Goal: Information Seeking & Learning: Learn about a topic

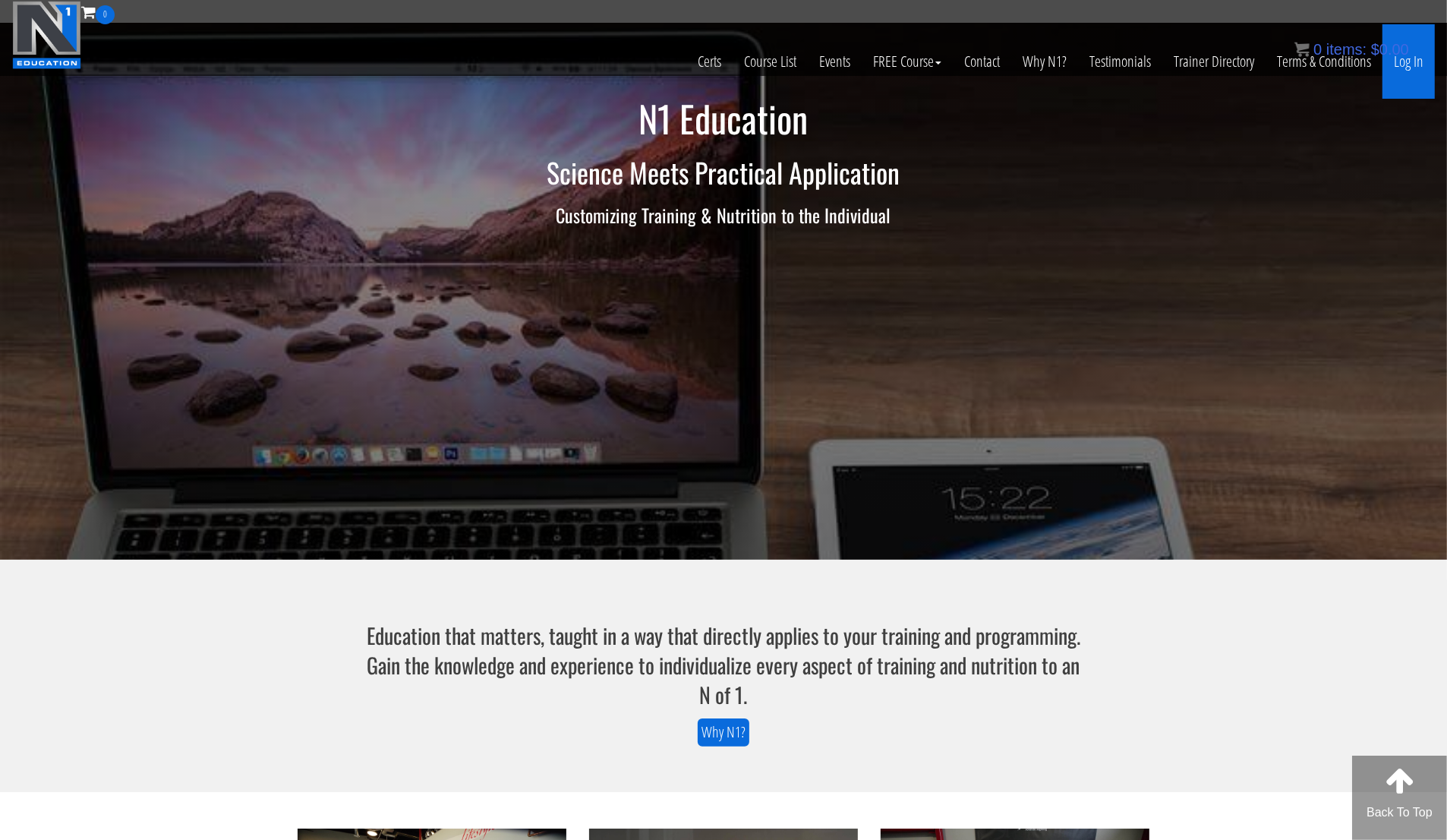
click at [1418, 70] on link "Log In" at bounding box center [1408, 61] width 52 height 74
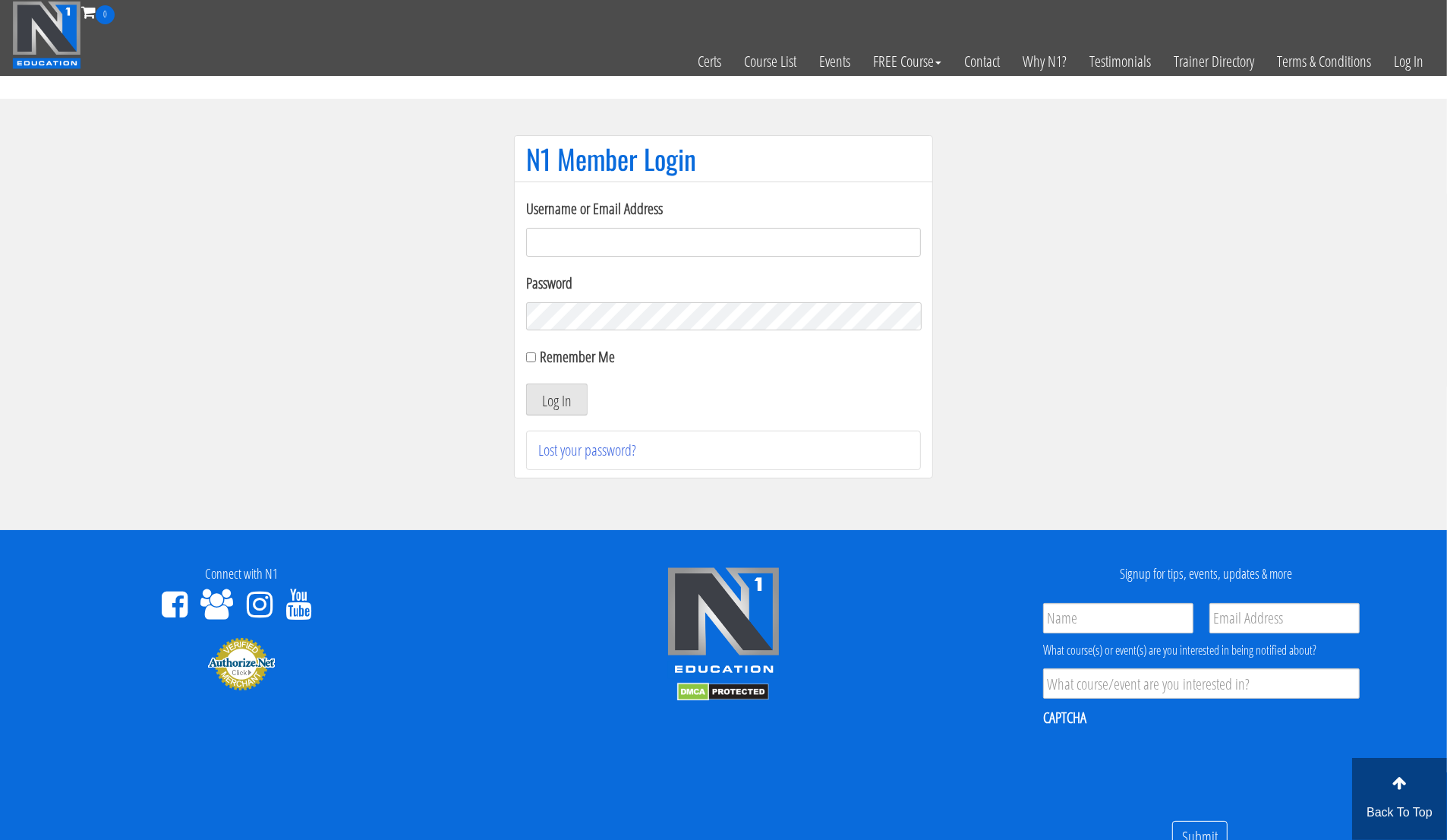
type input "[EMAIL_ADDRESS][DOMAIN_NAME]"
click at [528, 355] on input "Remember Me" at bounding box center [531, 357] width 10 height 10
checkbox input "true"
click at [559, 399] on button "Log In" at bounding box center [557, 400] width 62 height 32
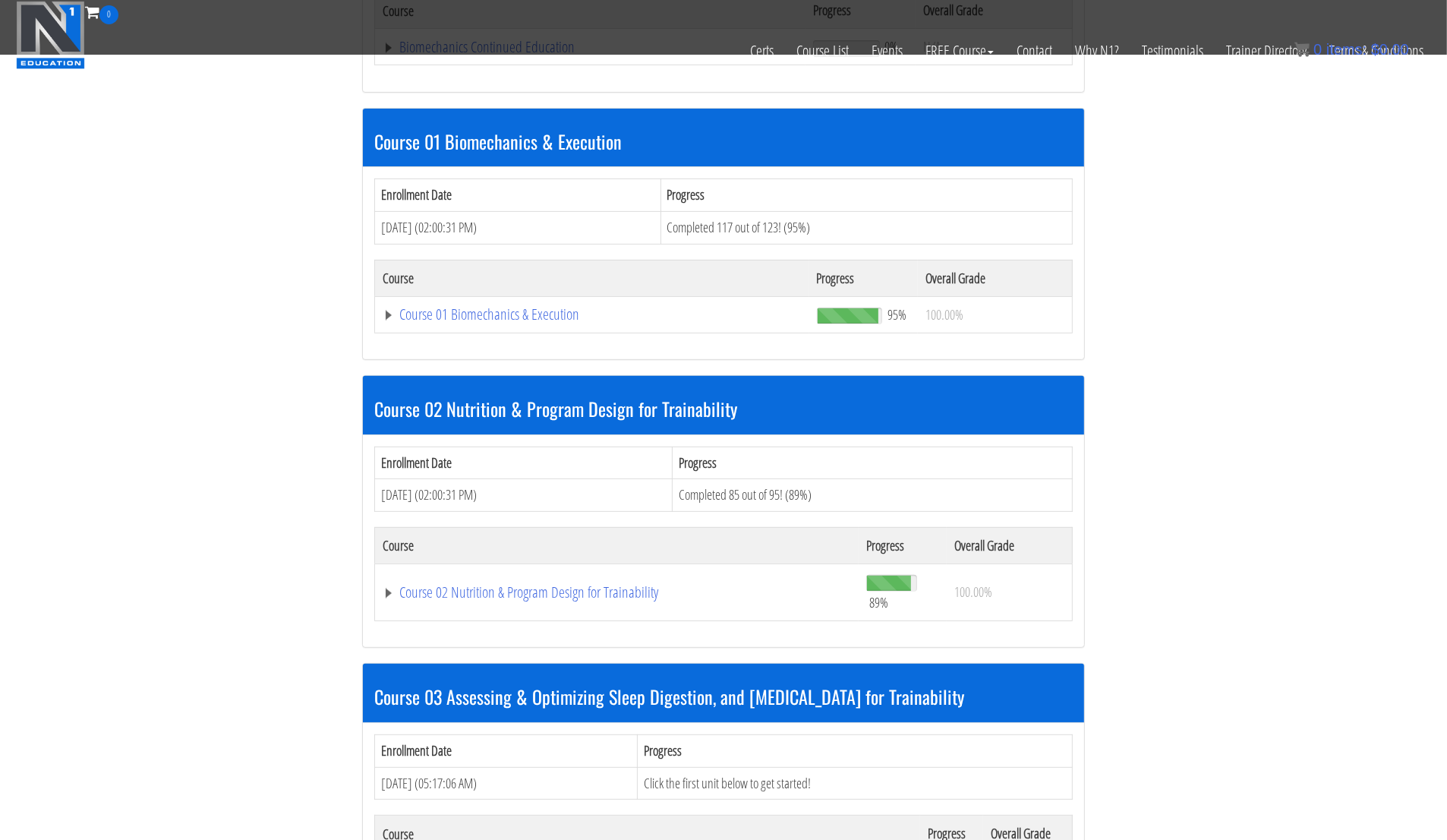
scroll to position [420, 0]
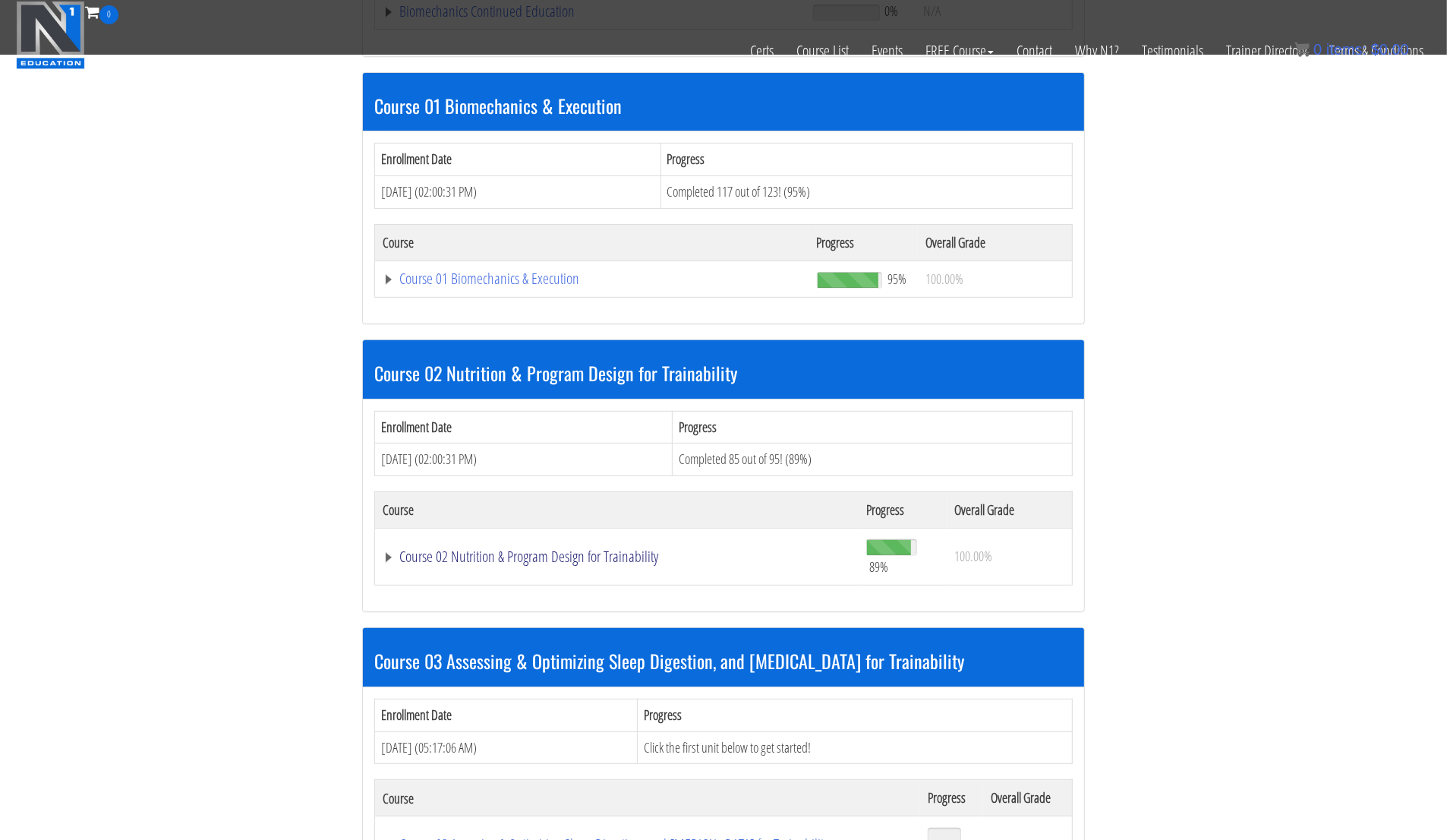
click at [584, 19] on link "Course 02 Nutrition & Program Design for Trainability" at bounding box center [590, 11] width 415 height 15
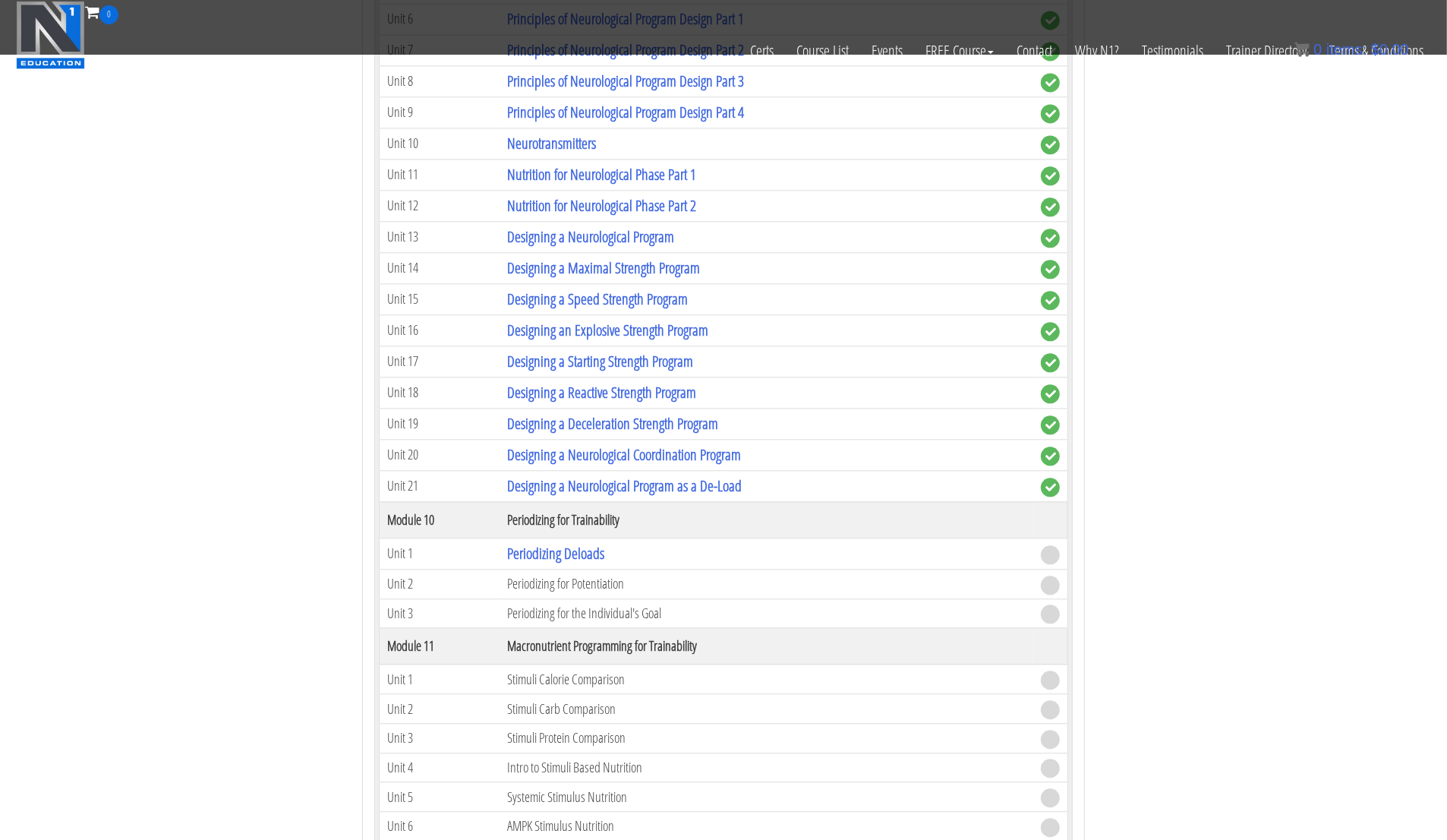
scroll to position [3510, 0]
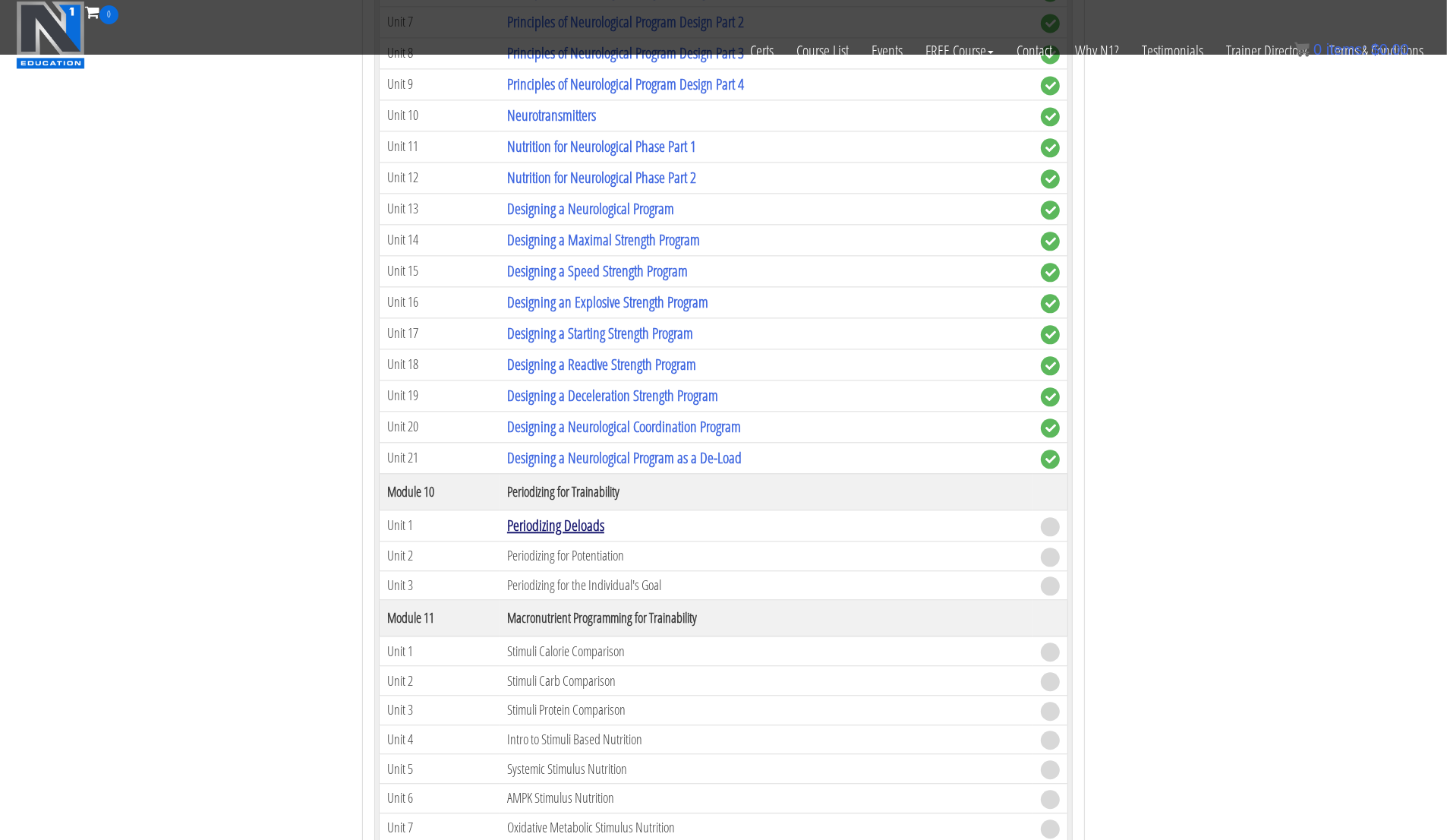
click at [572, 515] on link "Periodizing Deloads" at bounding box center [556, 524] width 97 height 21
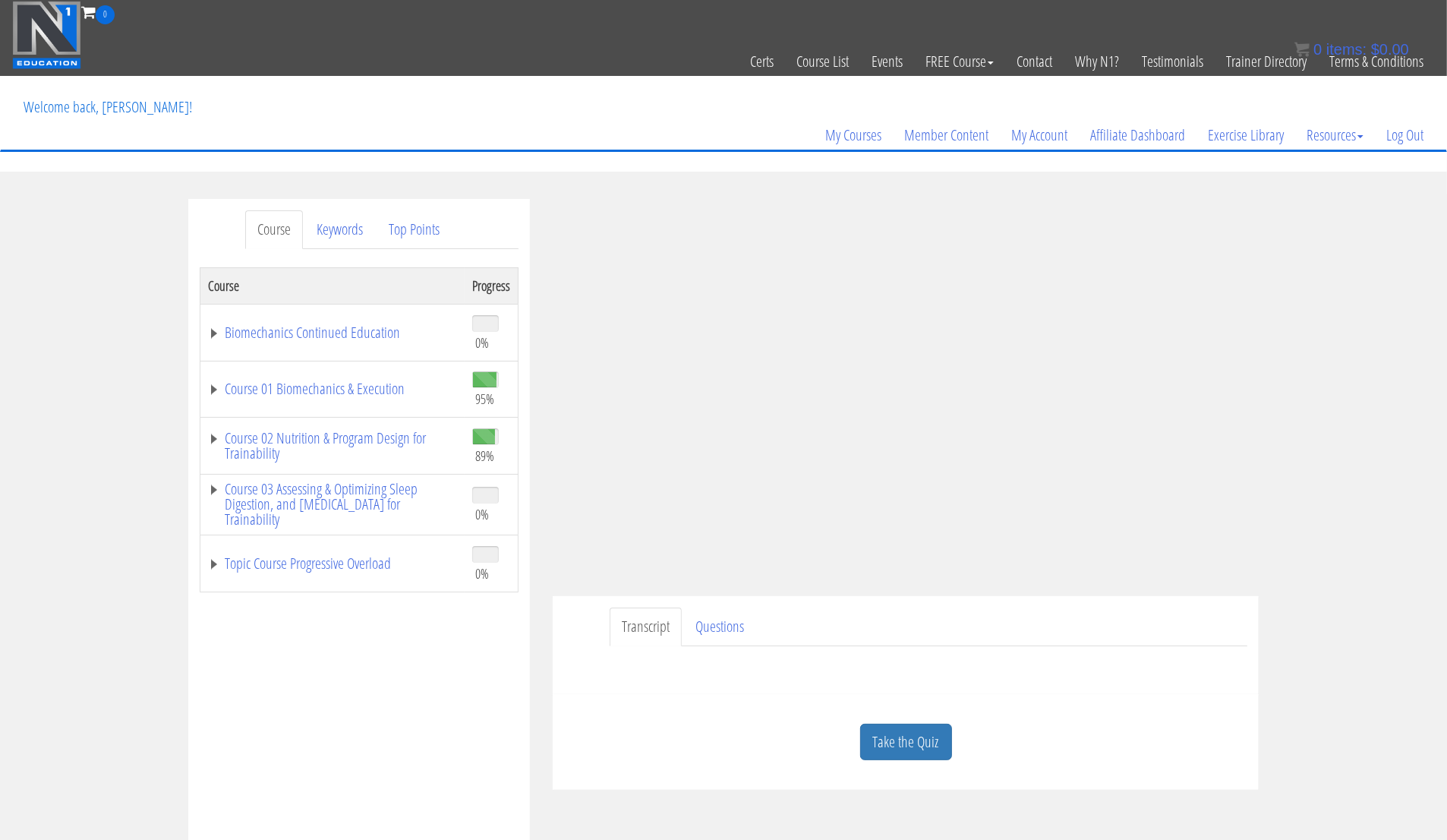
click at [1312, 585] on div "Course Keywords Top Points Course Progress Biomechanics Continued Education 0% …" at bounding box center [724, 628] width 1447 height 858
click at [910, 751] on link "Take the Quiz" at bounding box center [906, 741] width 91 height 37
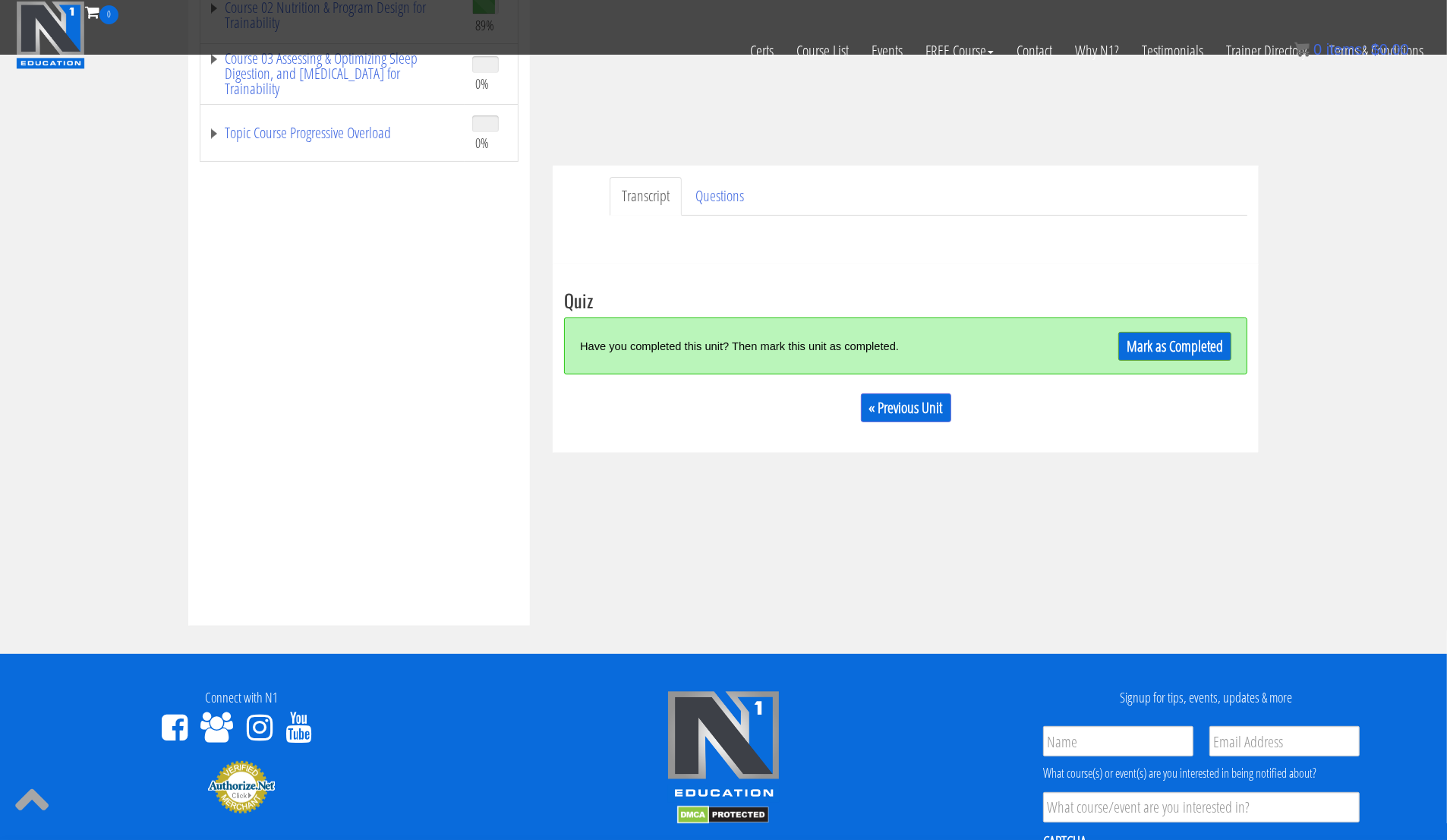
scroll to position [330, 0]
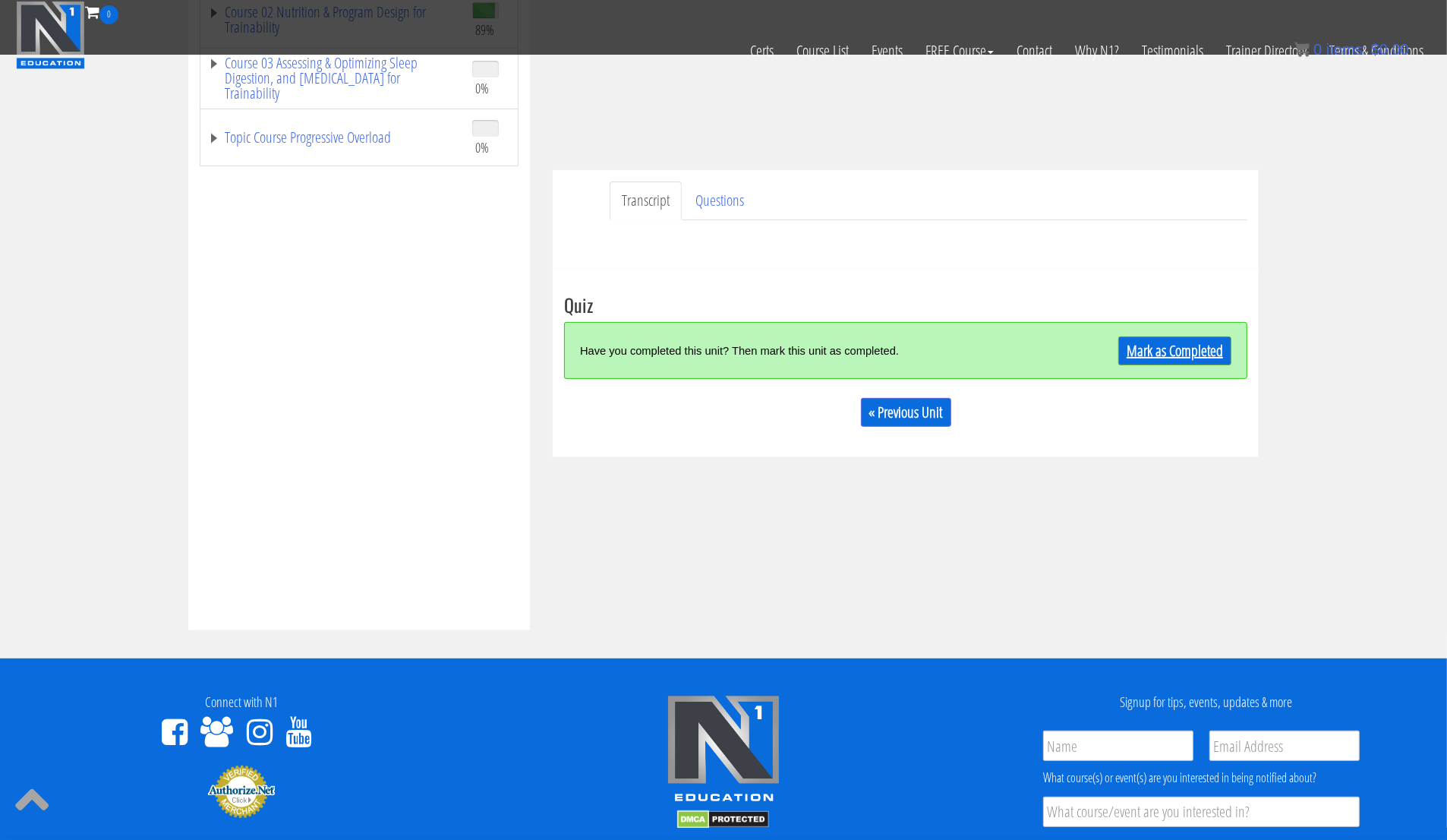
click at [1225, 342] on link "Mark as Completed" at bounding box center [1174, 351] width 113 height 29
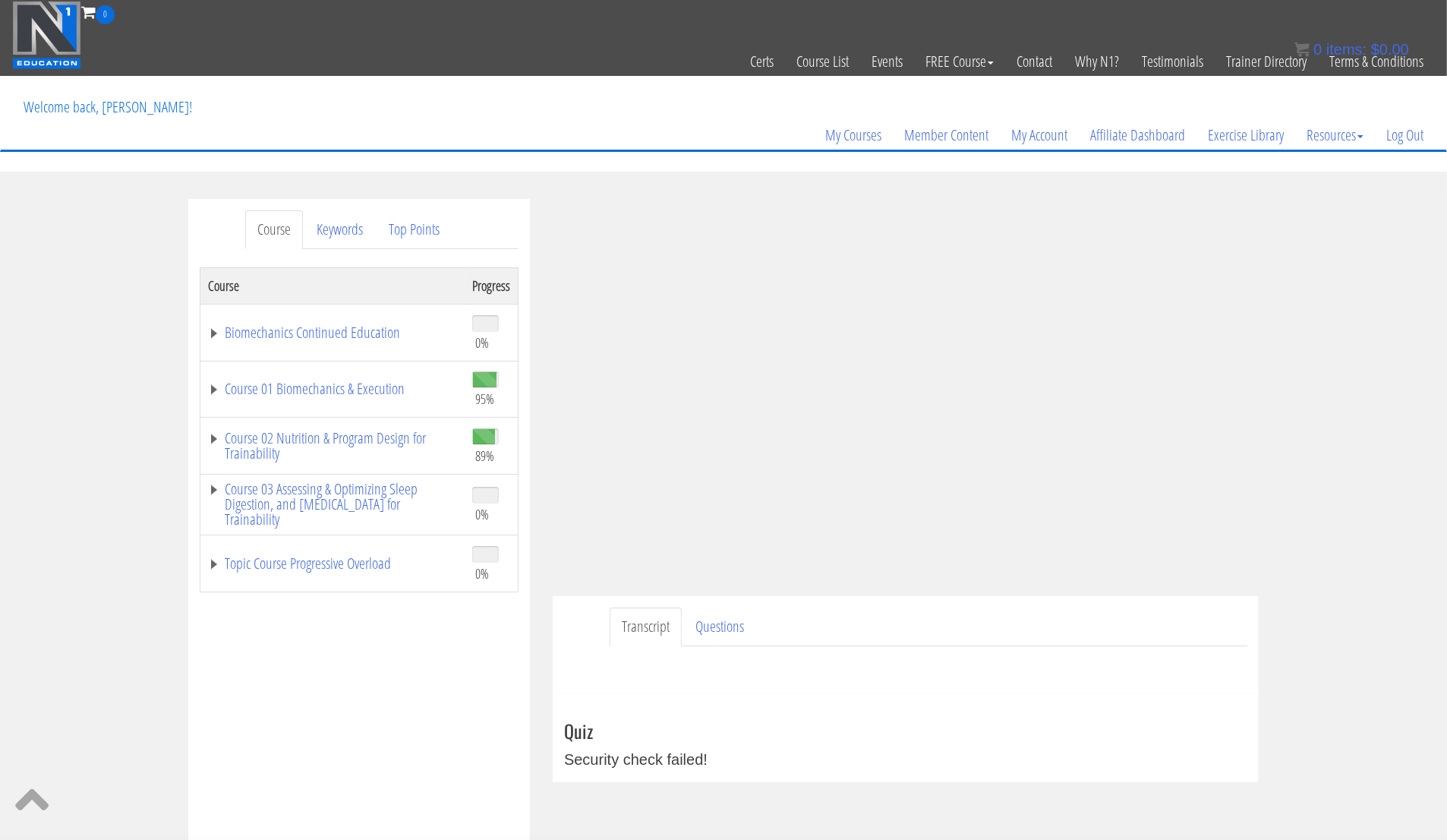
scroll to position [42, 0]
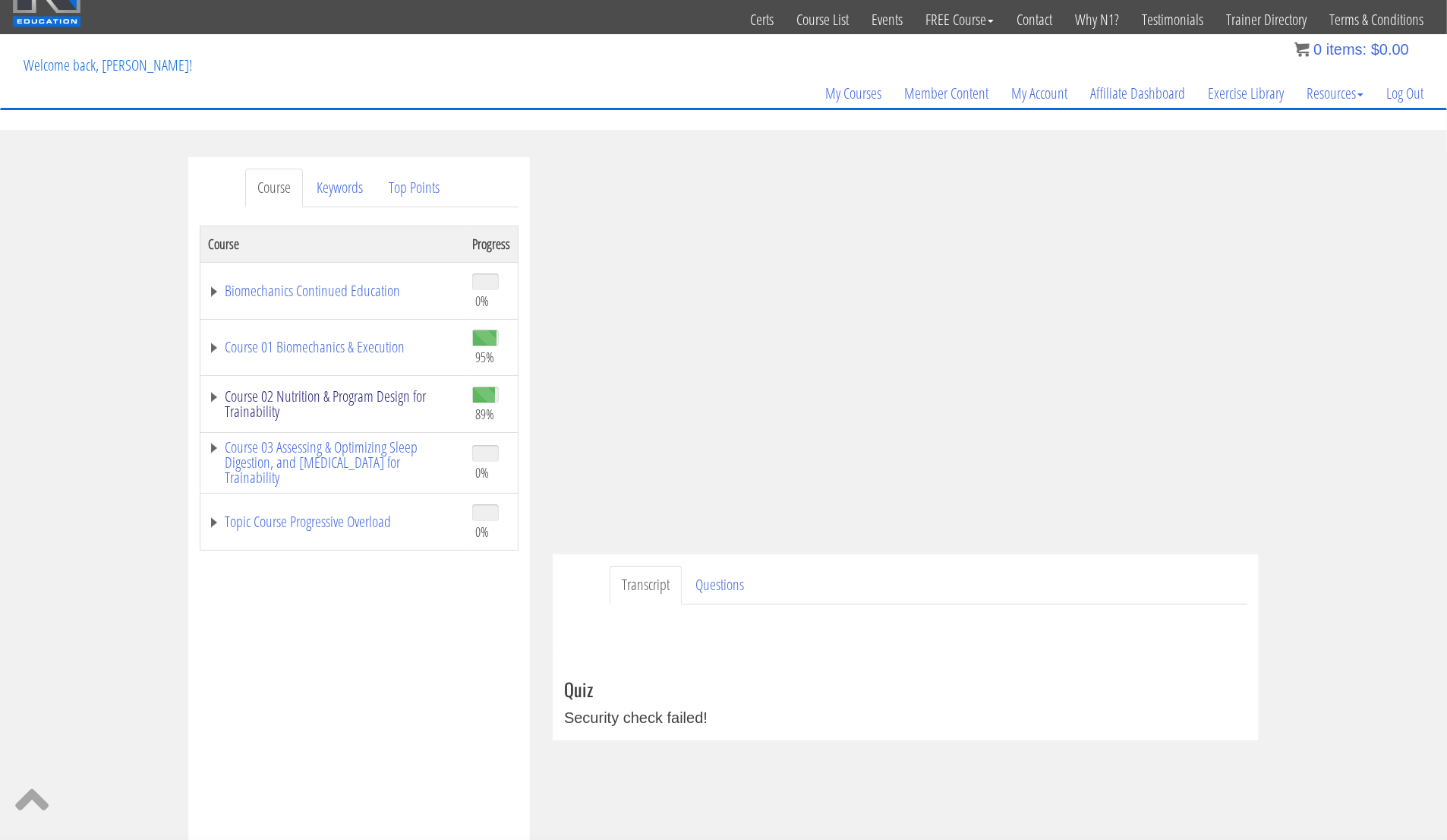
click at [375, 403] on link "Course 02 Nutrition & Program Design for Trainability" at bounding box center [333, 404] width 249 height 30
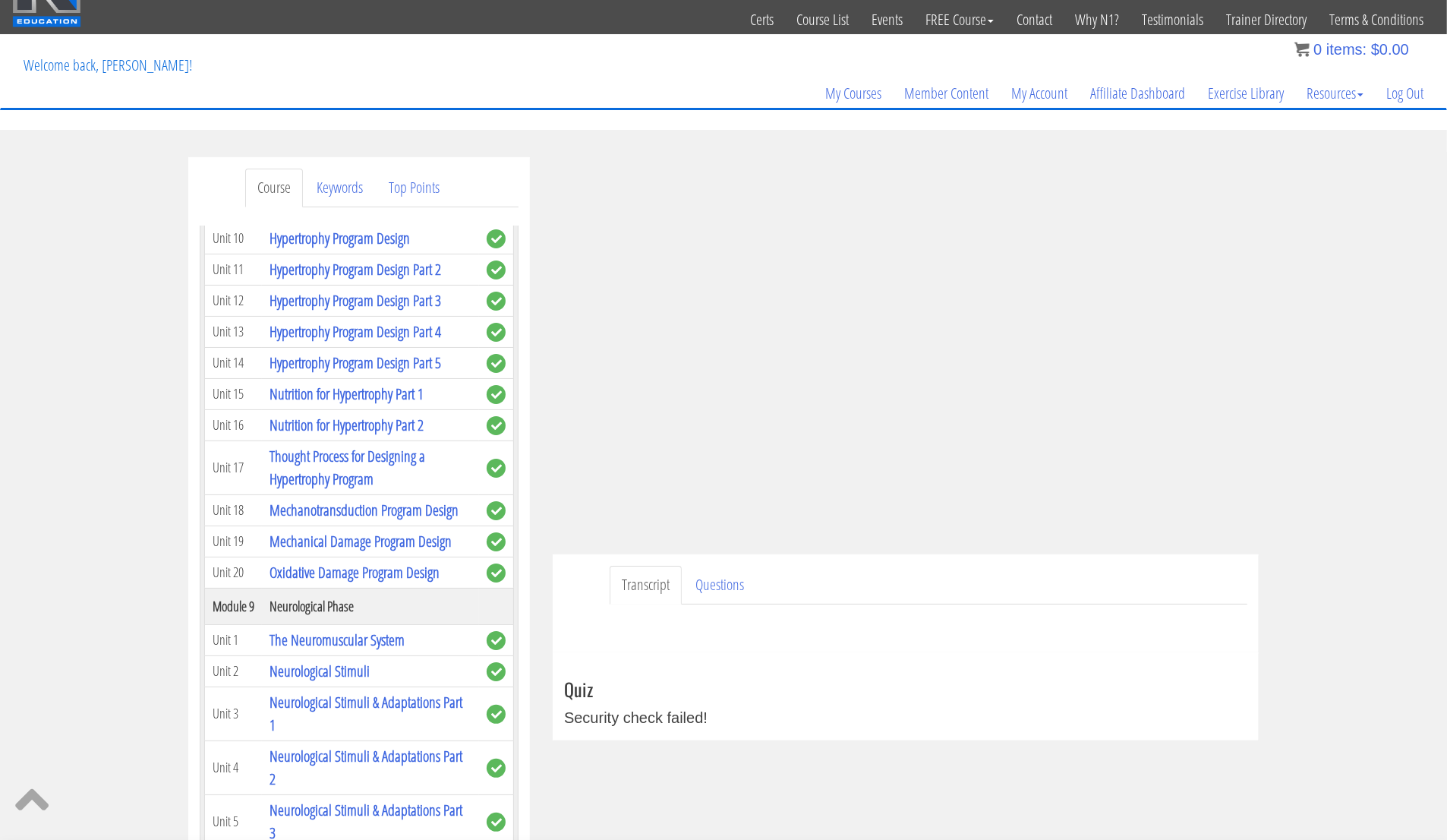
scroll to position [2512, 0]
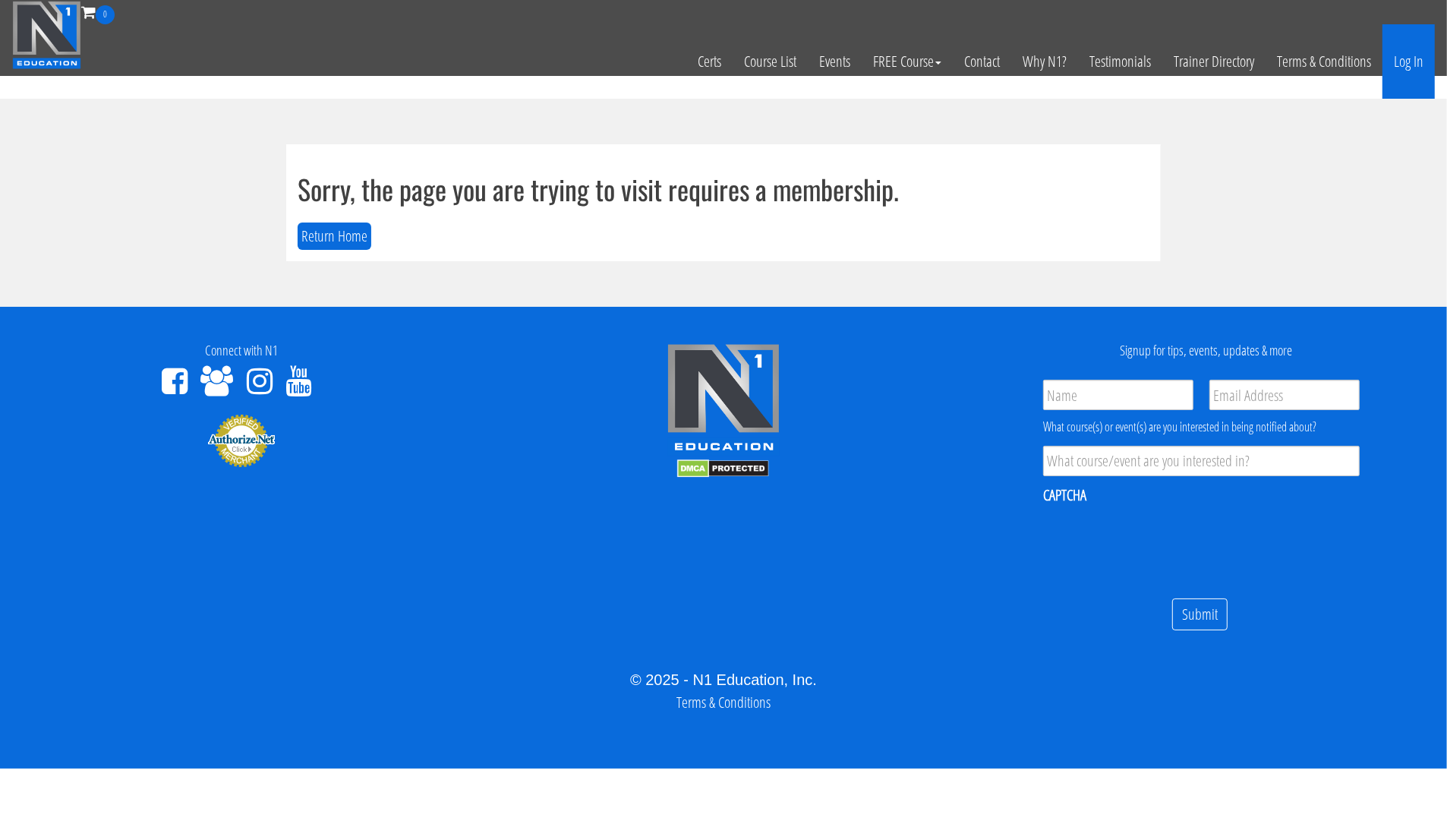
click at [1413, 64] on link "Log In" at bounding box center [1408, 61] width 52 height 74
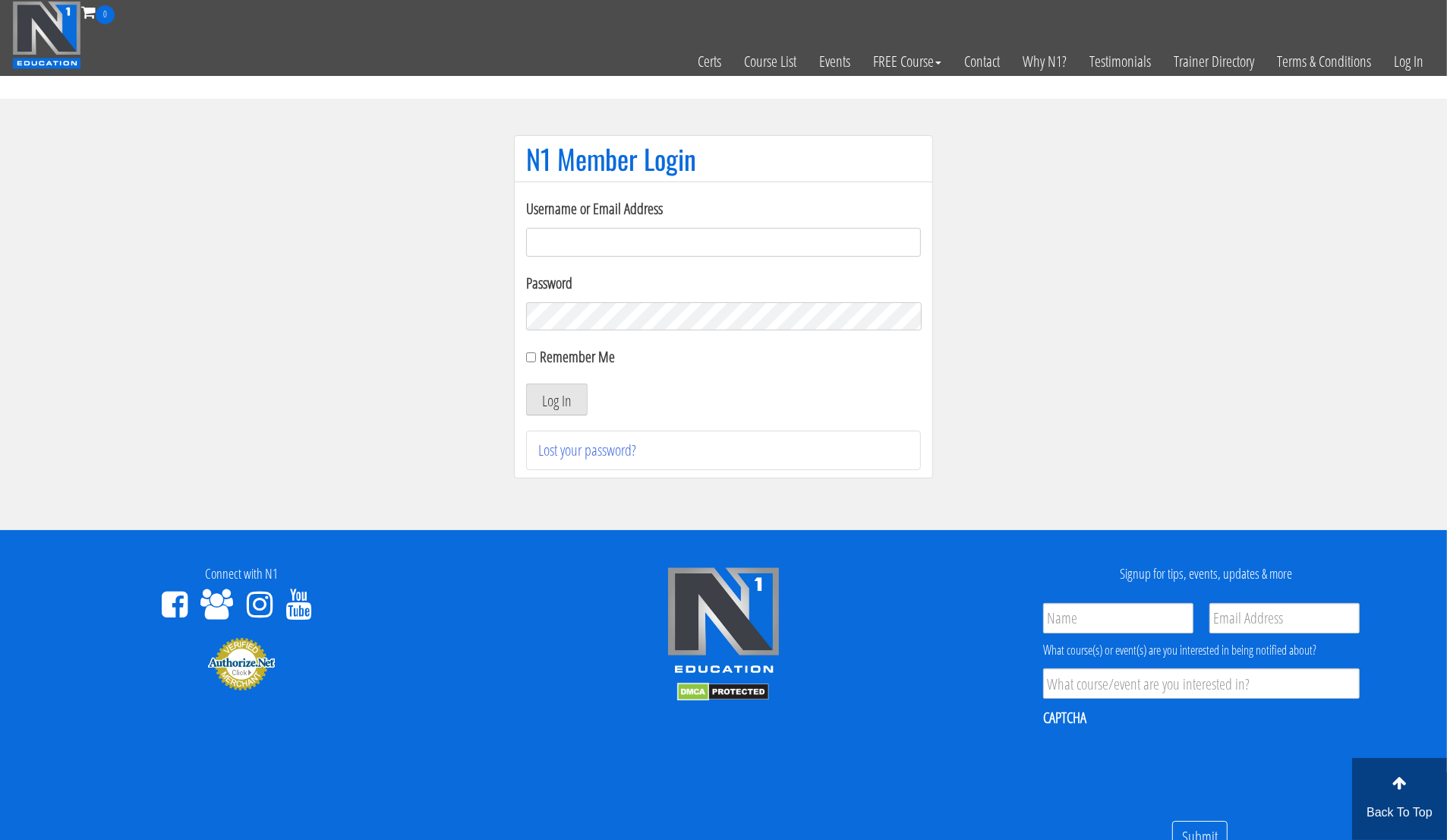
type input "[EMAIL_ADDRESS][DOMAIN_NAME]"
click at [592, 359] on label "Remember Me" at bounding box center [578, 356] width 75 height 21
click at [536, 359] on input "Remember Me" at bounding box center [531, 357] width 10 height 10
checkbox input "true"
click at [545, 401] on button "Log In" at bounding box center [557, 400] width 62 height 32
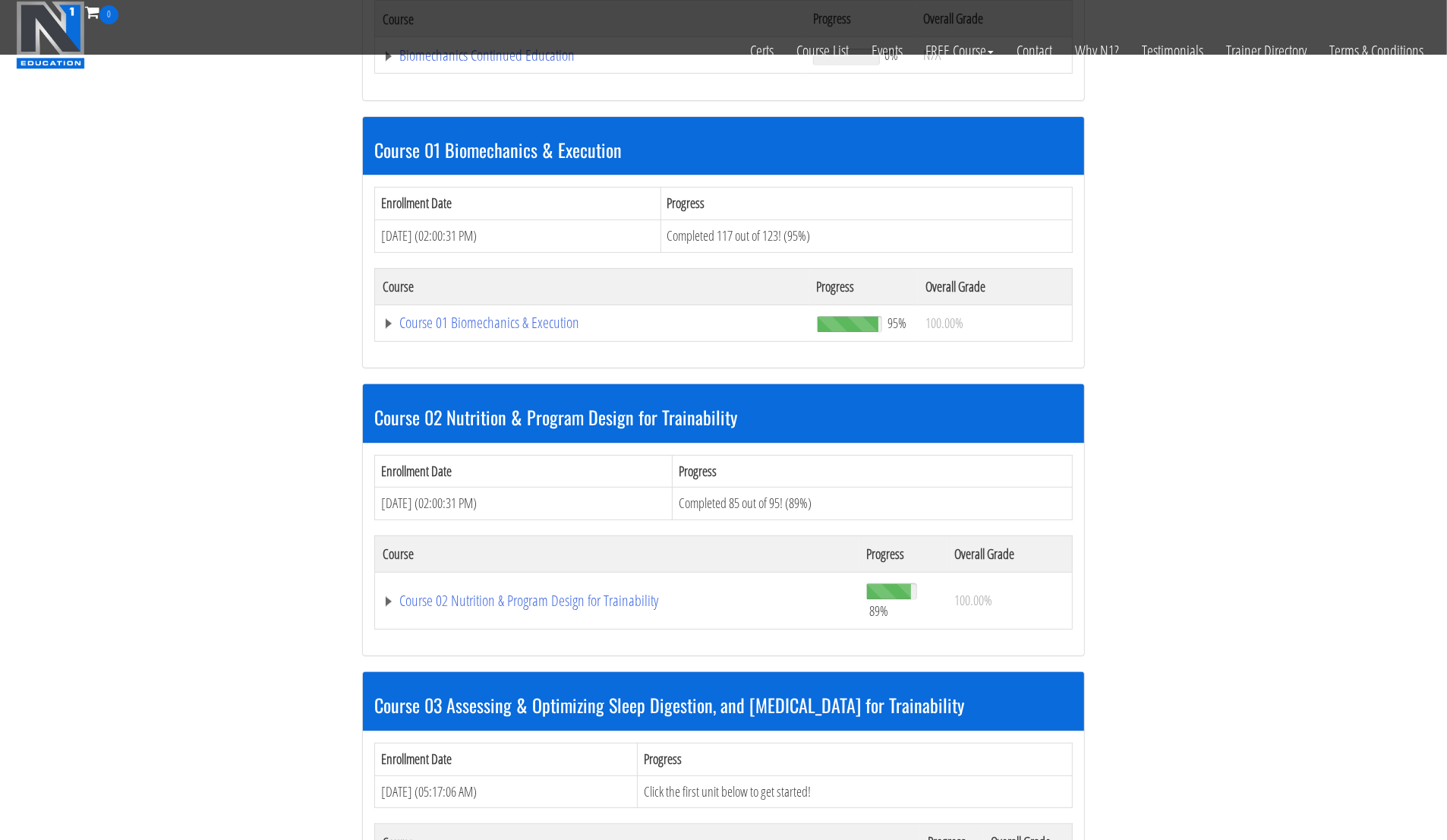
scroll to position [388, 0]
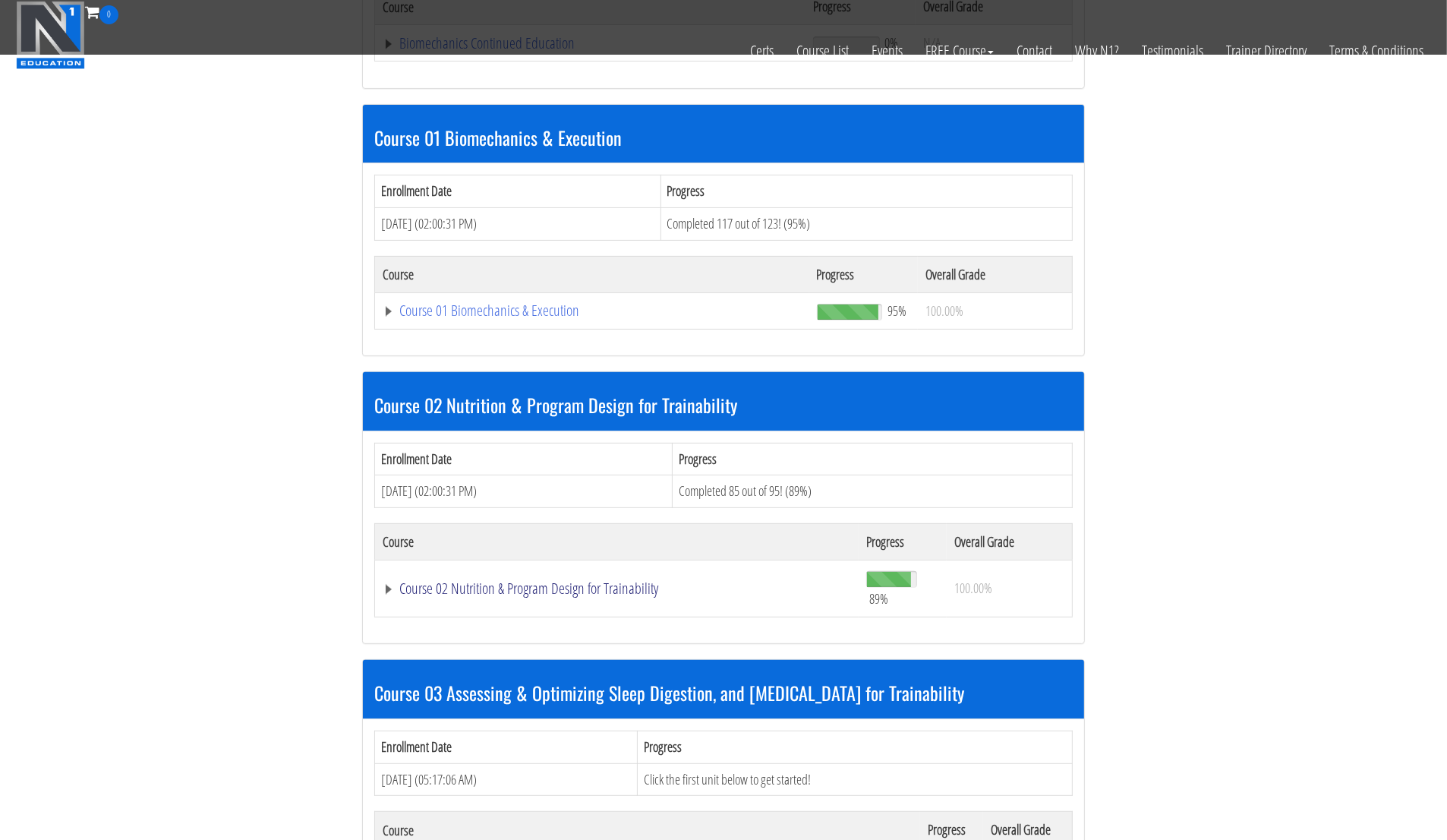
click at [519, 51] on link "Course 02 Nutrition & Program Design for Trainability" at bounding box center [590, 43] width 415 height 15
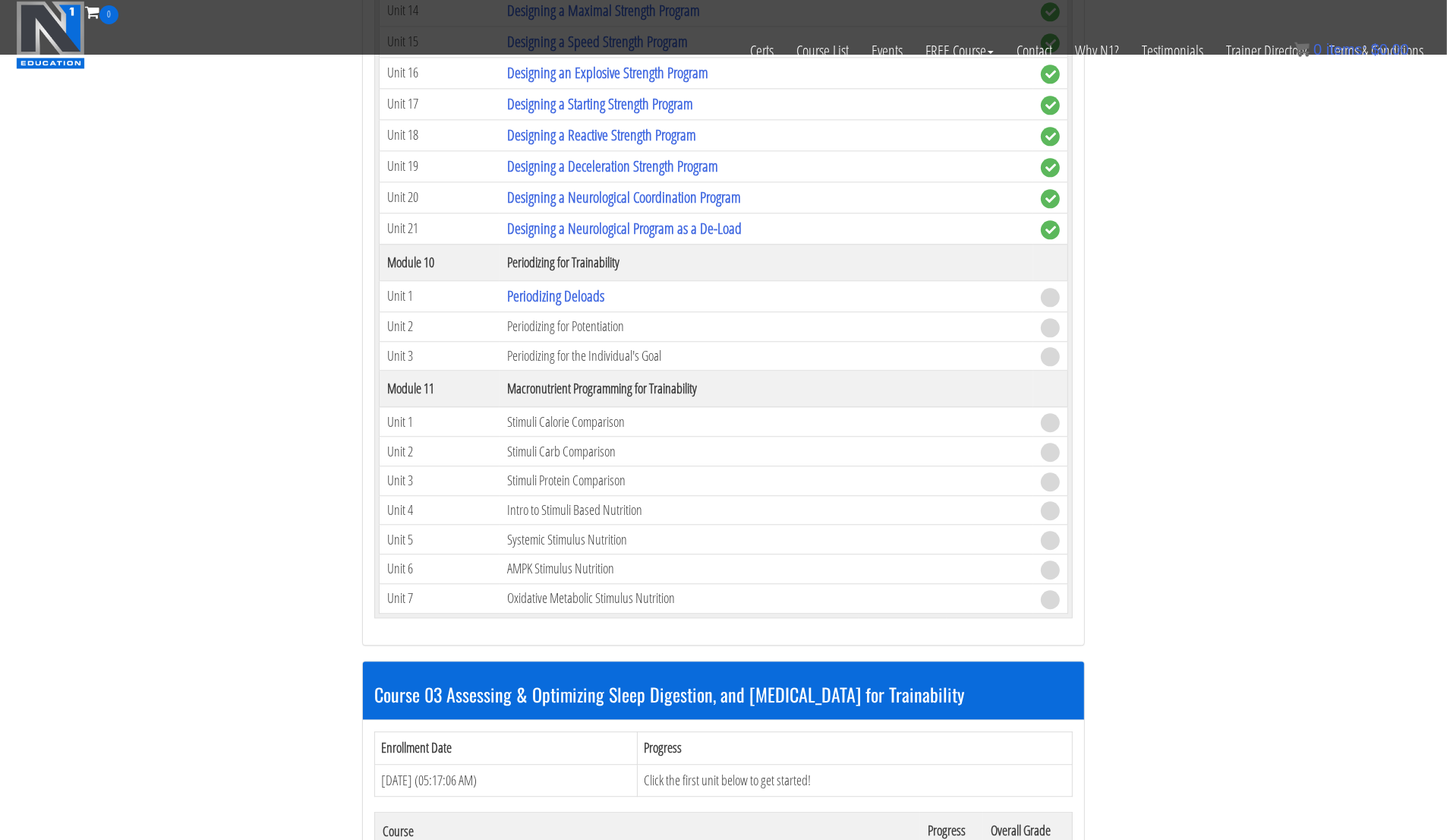
scroll to position [3734, 0]
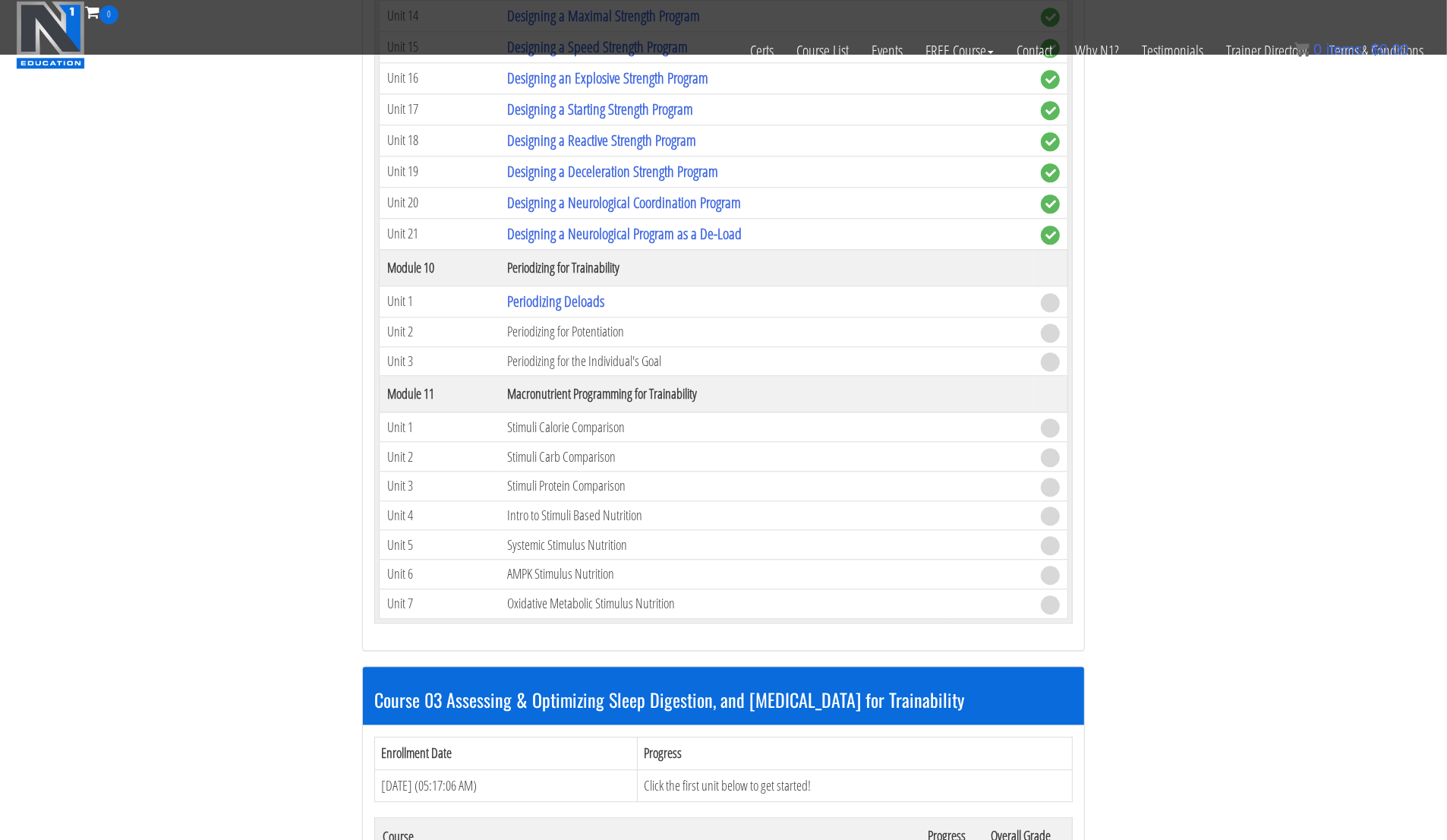
click at [583, 285] on td "Periodizing Deloads" at bounding box center [766, 300] width 533 height 31
click at [583, 290] on link "Periodizing Deloads" at bounding box center [556, 300] width 97 height 21
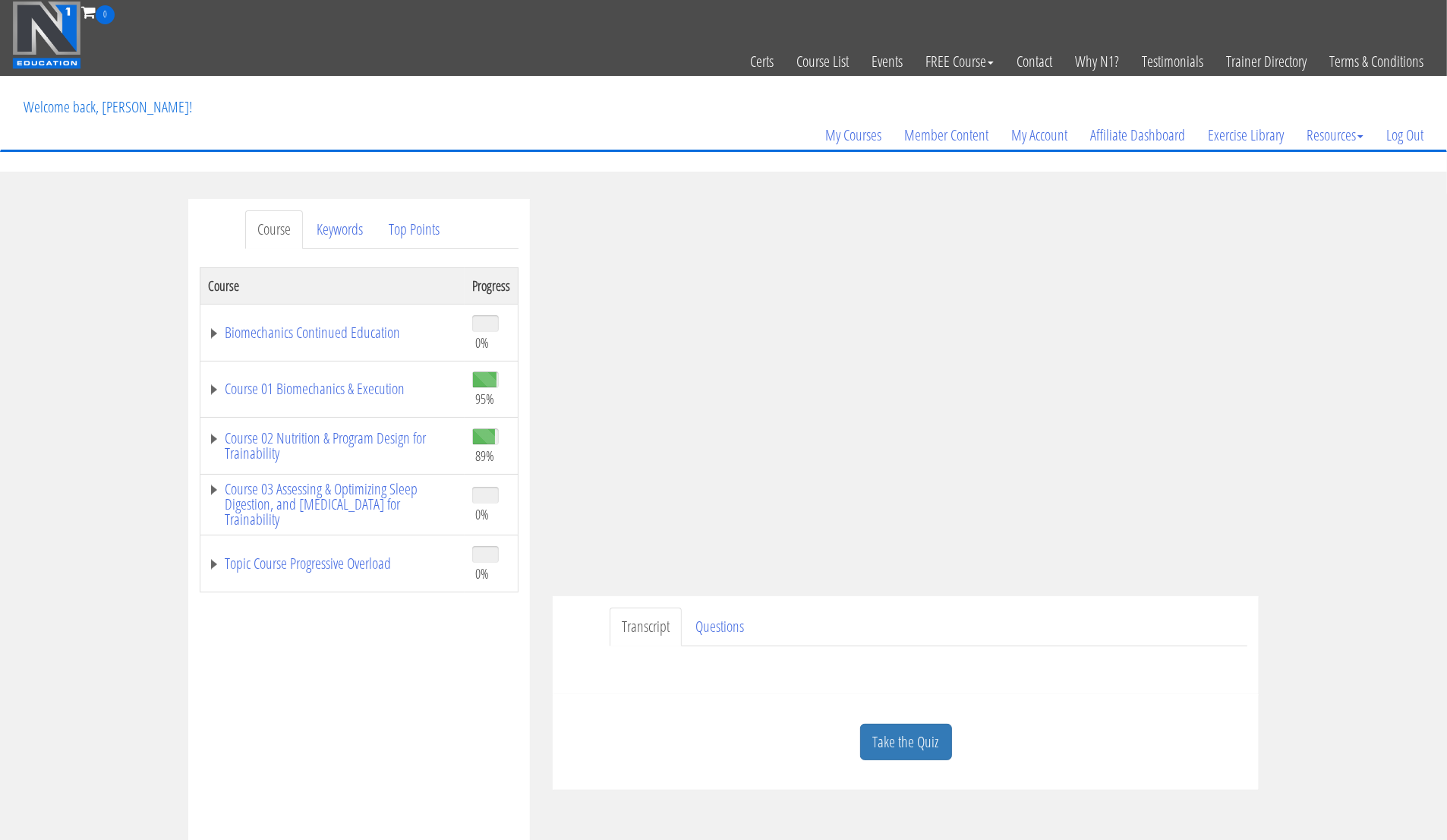
click at [912, 721] on div "Take the Quiz" at bounding box center [905, 742] width 683 height 74
click at [913, 729] on link "Take the Quiz" at bounding box center [906, 741] width 91 height 37
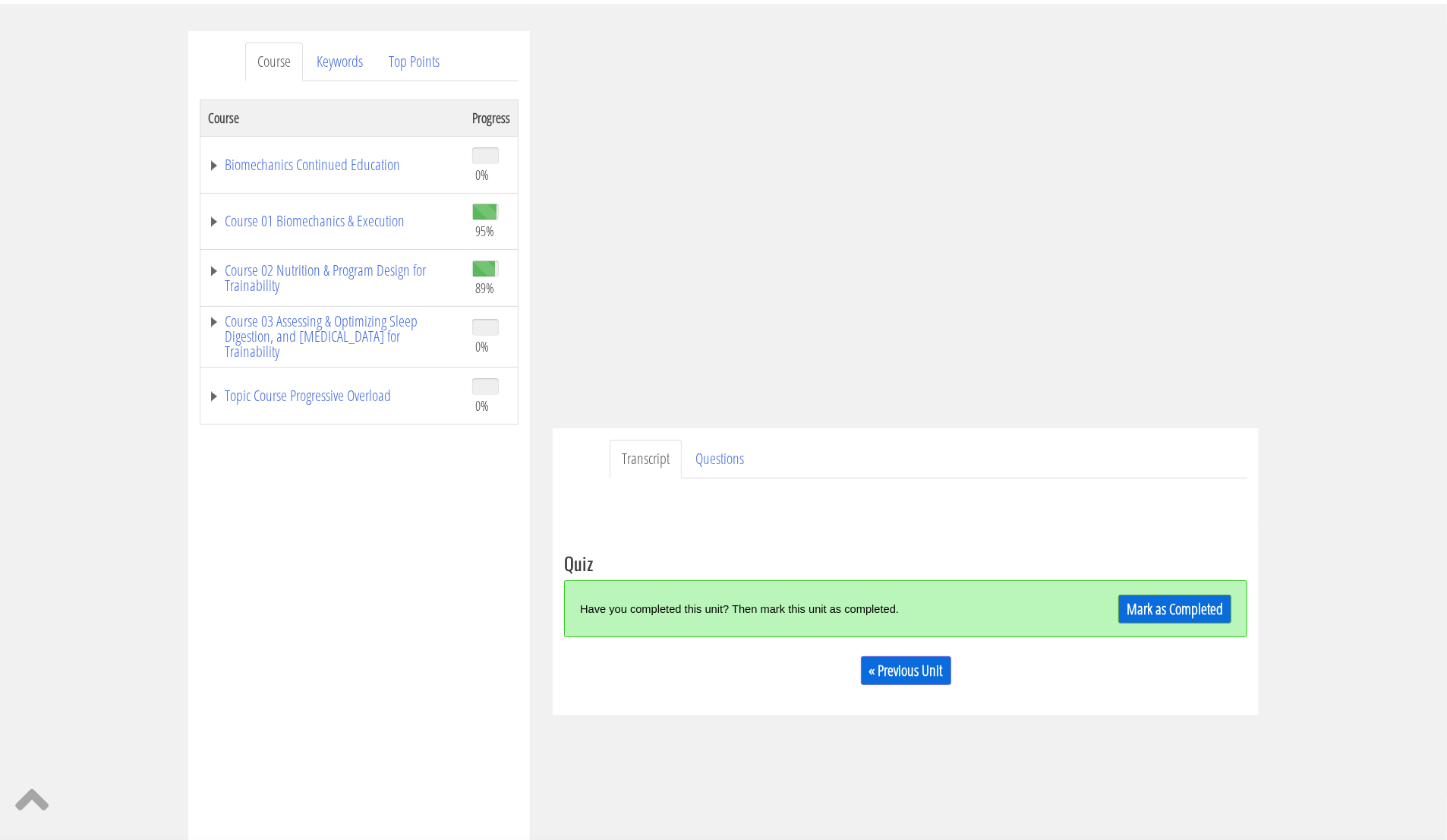
scroll to position [171, 0]
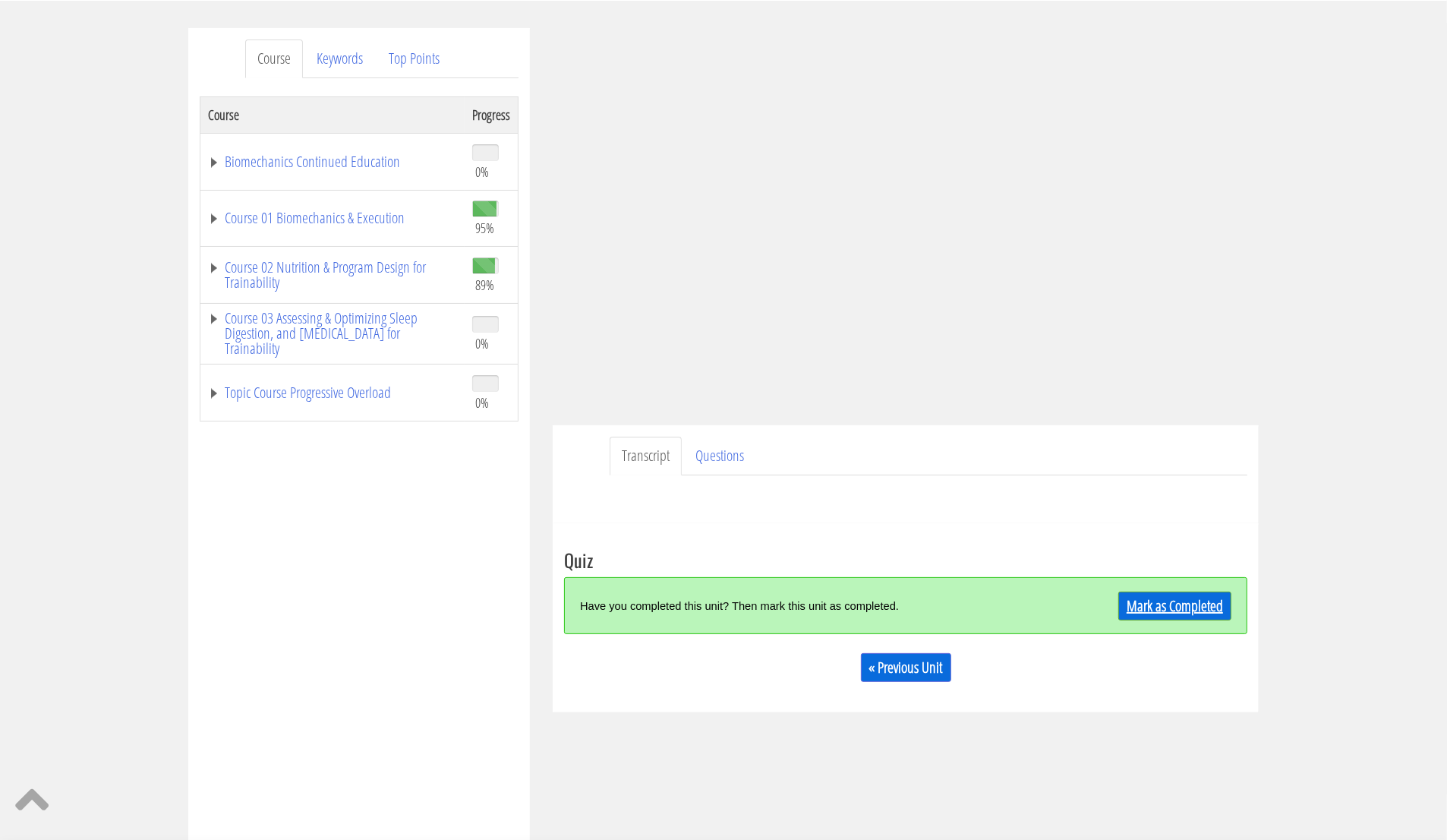
click at [1179, 612] on link "Mark as Completed" at bounding box center [1174, 606] width 113 height 29
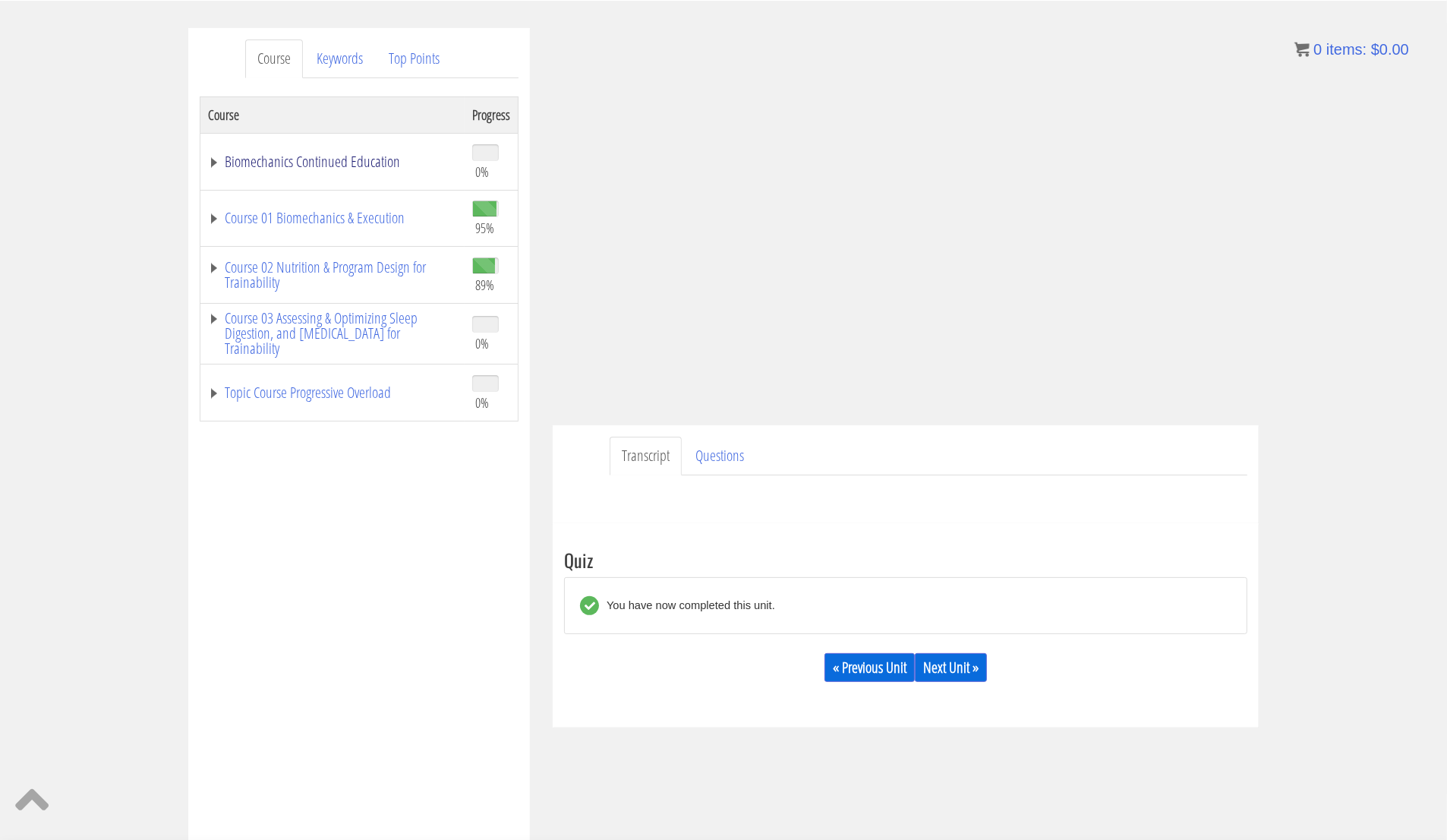
click at [373, 156] on link "Biomechanics Continued Education" at bounding box center [333, 161] width 249 height 15
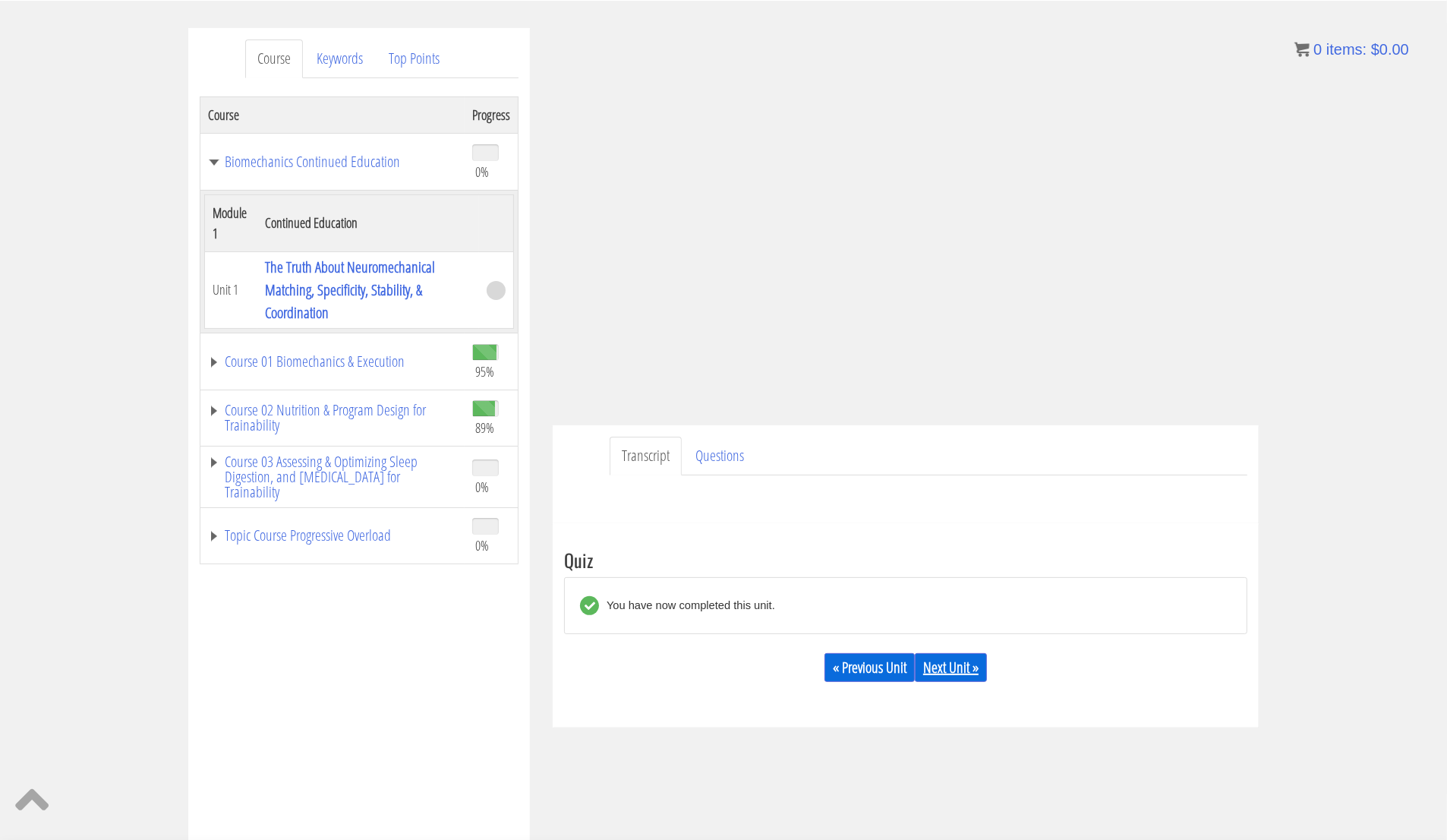
click at [970, 668] on link "Next Unit »" at bounding box center [951, 667] width 72 height 29
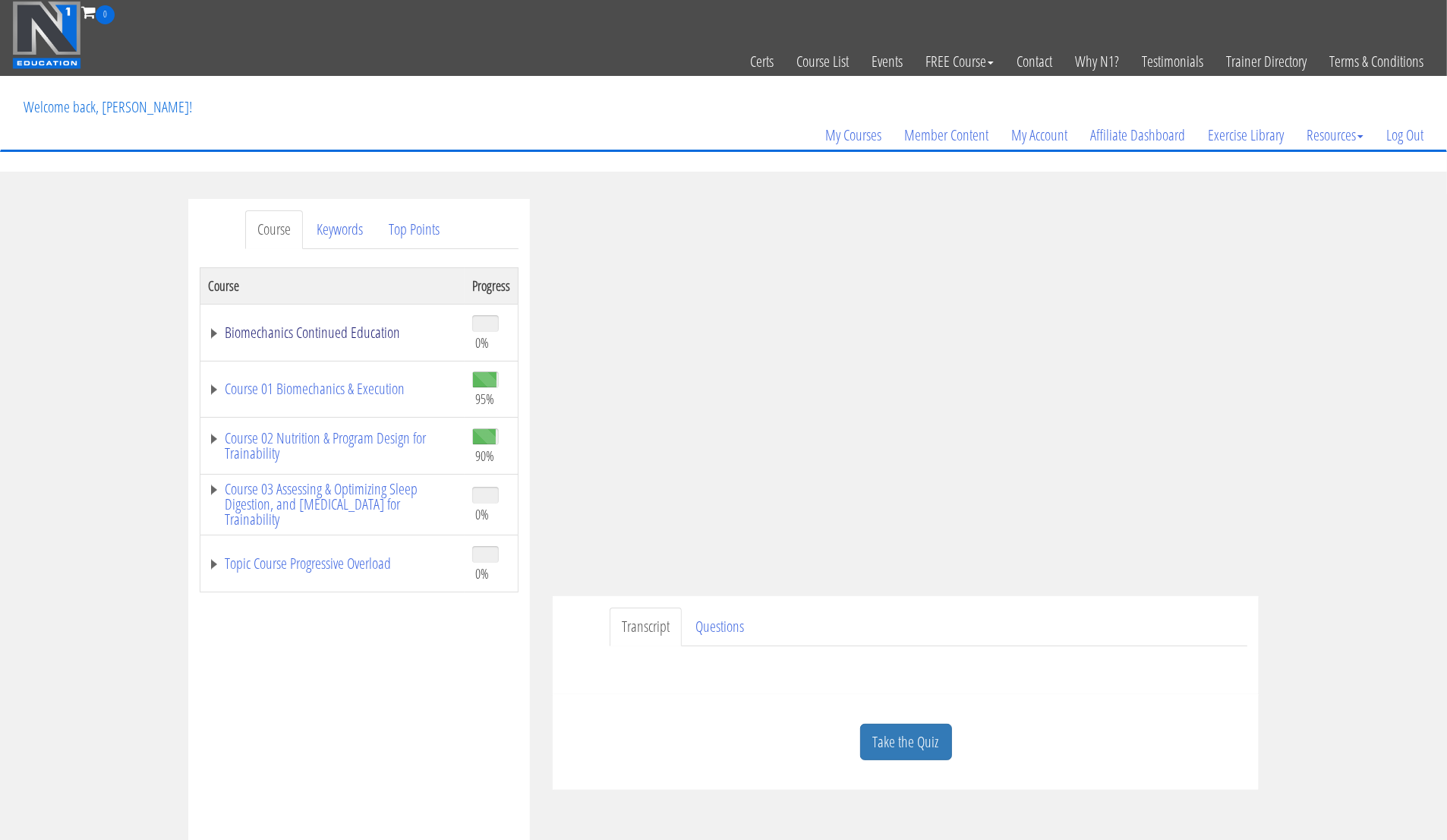
click at [294, 333] on link "Biomechanics Continued Education" at bounding box center [333, 332] width 249 height 15
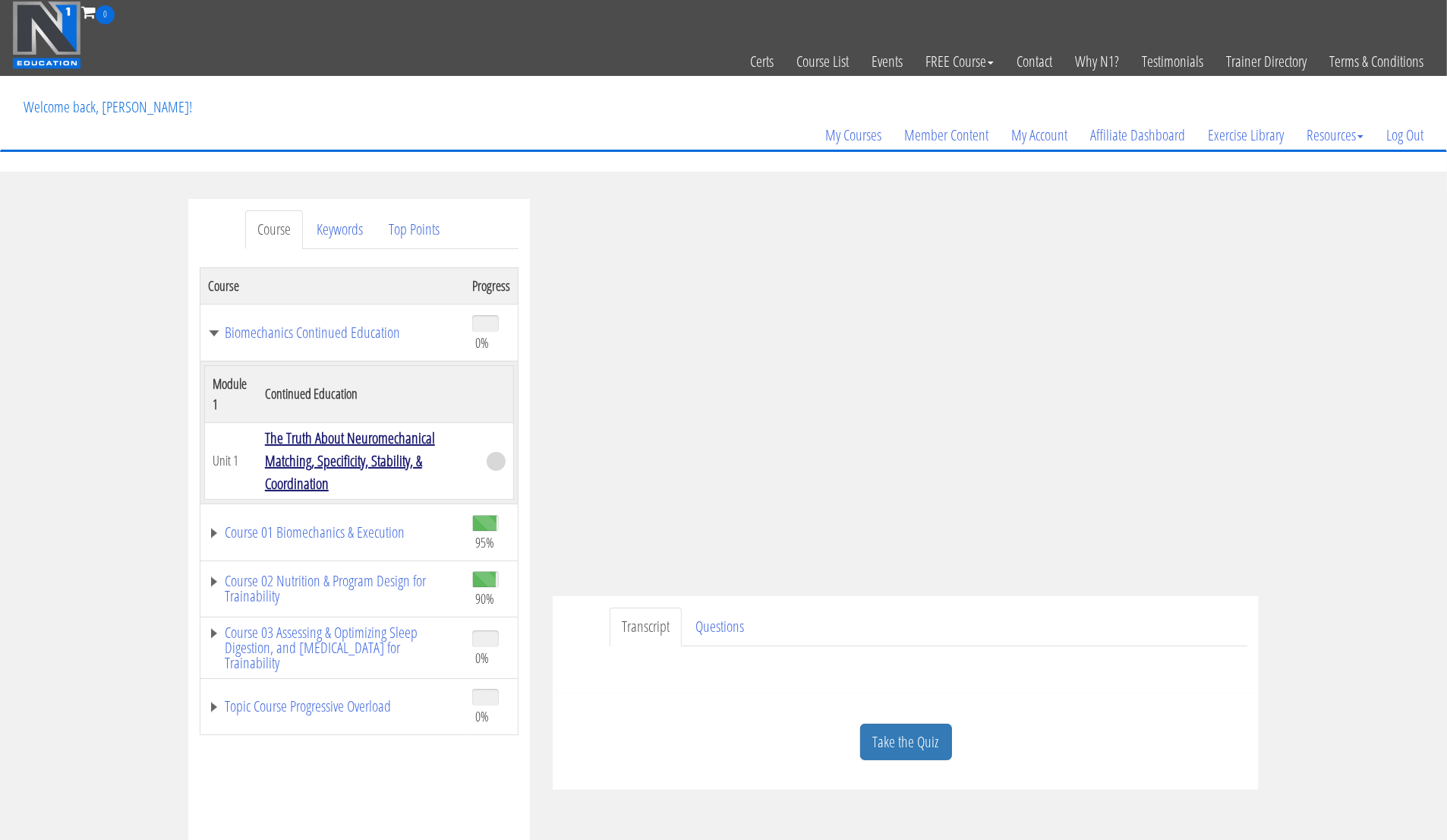
click at [337, 456] on link "The Truth About Neuromechanical Matching, Specificity, Stability, & Coordination" at bounding box center [351, 461] width 170 height 66
